Goal: Find specific page/section: Find specific page/section

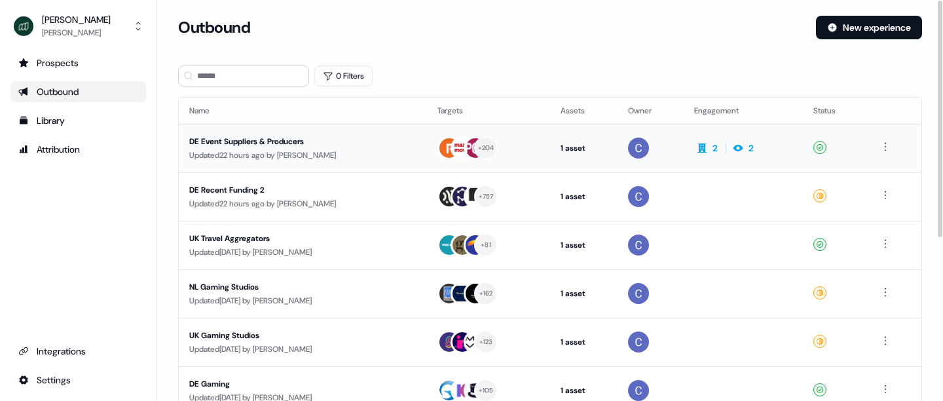
click at [263, 145] on div "DE Event Suppliers & Producers" at bounding box center [302, 141] width 227 height 13
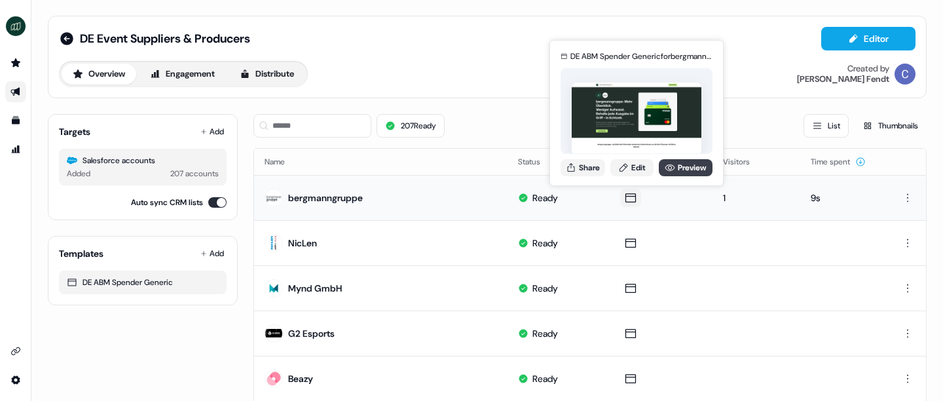
click at [684, 166] on link "Preview" at bounding box center [686, 167] width 54 height 17
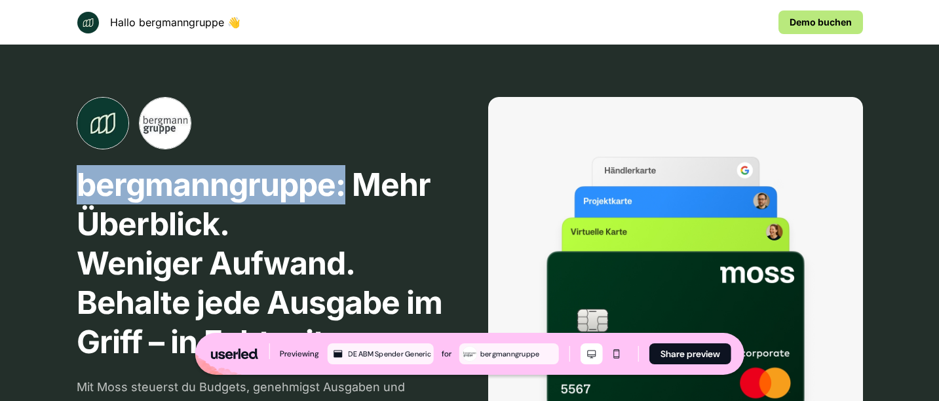
drag, startPoint x: 72, startPoint y: 185, endPoint x: 346, endPoint y: 191, distance: 274.5
click at [346, 191] on div "bergmanngruppe: Mehr Überblick. Weniger Aufwand. Behalte jede Ausgabe im Griff …" at bounding box center [469, 291] width 865 height 493
click at [252, 189] on p "bergmanngruppe: Mehr Überblick. Weniger Aufwand. Behalte jede Ausgabe im Griff …" at bounding box center [264, 263] width 375 height 196
